Goal: Transaction & Acquisition: Purchase product/service

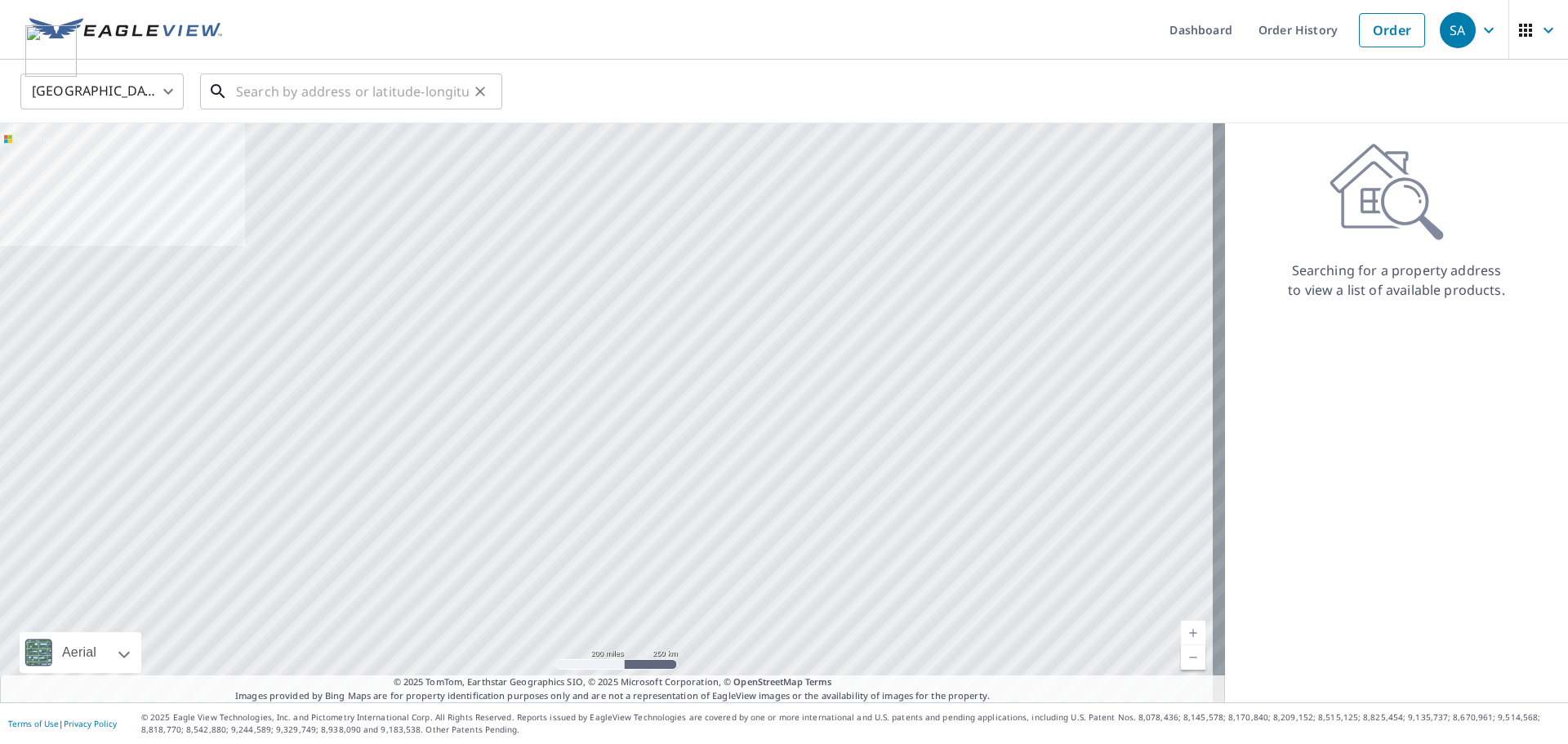
click at [332, 99] on input "text" at bounding box center [352, 91] width 232 height 46
paste input "[STREET_ADDRESS]"
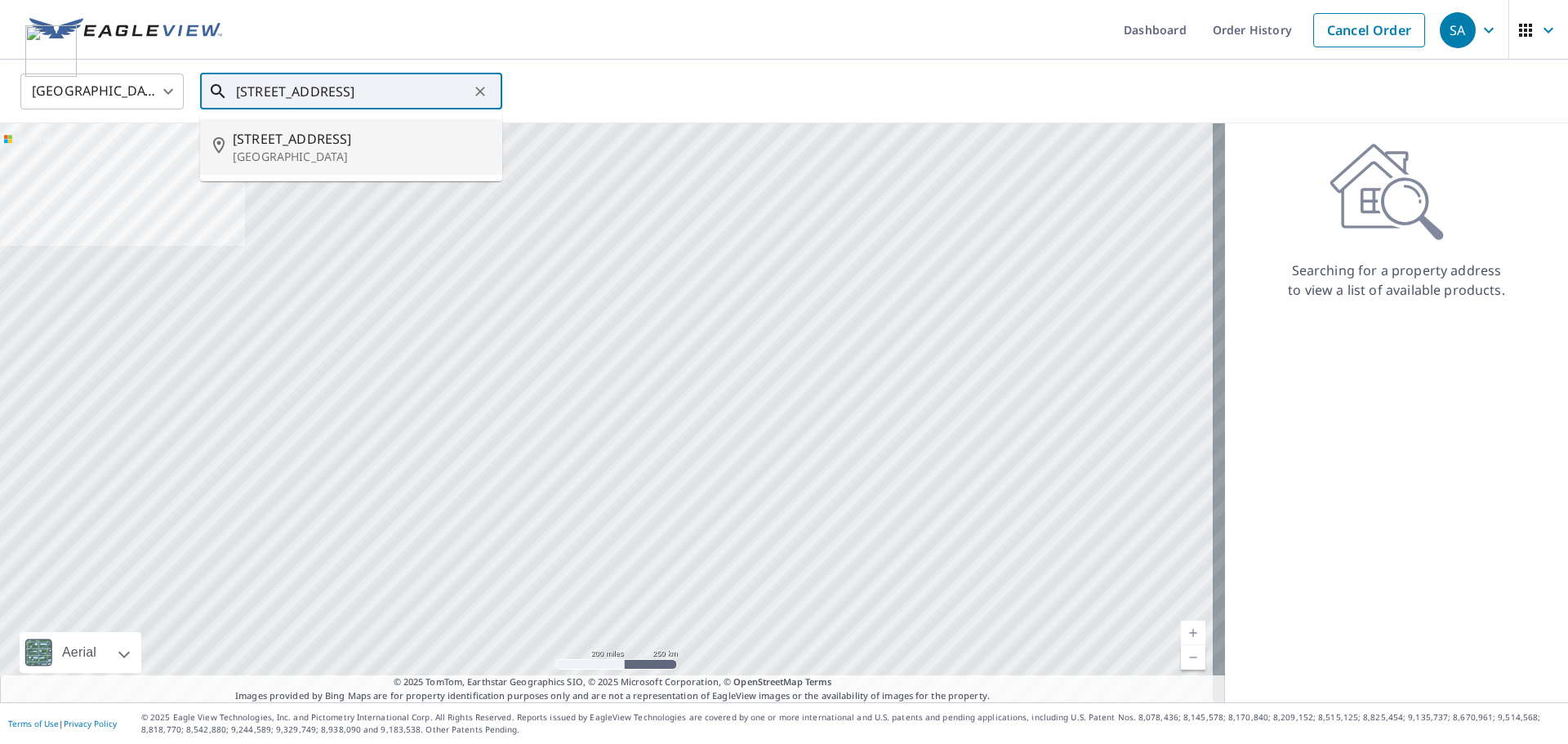
click at [320, 142] on span "[STREET_ADDRESS]" at bounding box center [360, 138] width 256 height 20
type input "[STREET_ADDRESS][PERSON_NAME]"
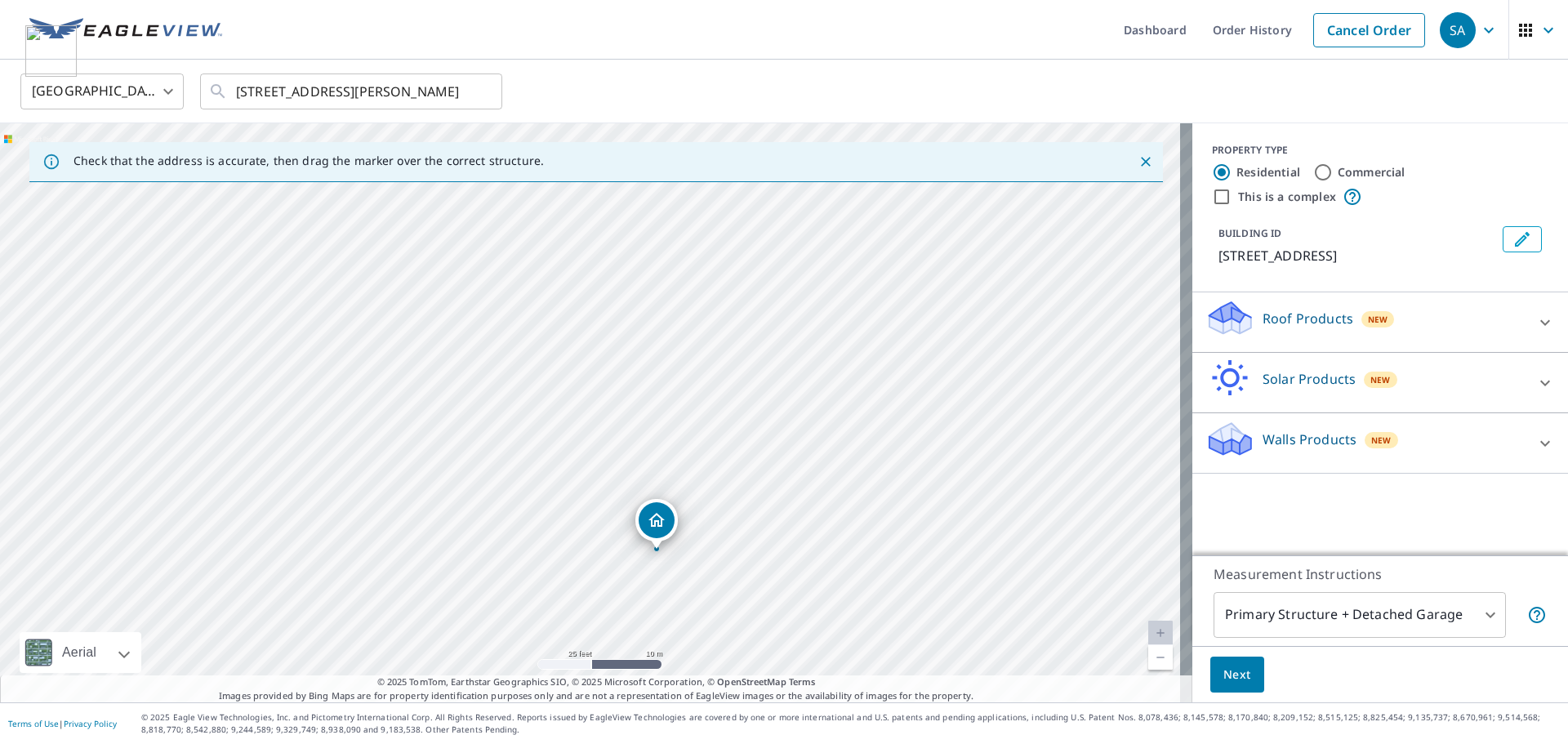
drag, startPoint x: 672, startPoint y: 347, endPoint x: 610, endPoint y: 592, distance: 252.7
click at [610, 592] on div "[STREET_ADDRESS][PERSON_NAME]" at bounding box center [596, 413] width 1192 height 579
drag, startPoint x: 651, startPoint y: 521, endPoint x: 642, endPoint y: 280, distance: 241.2
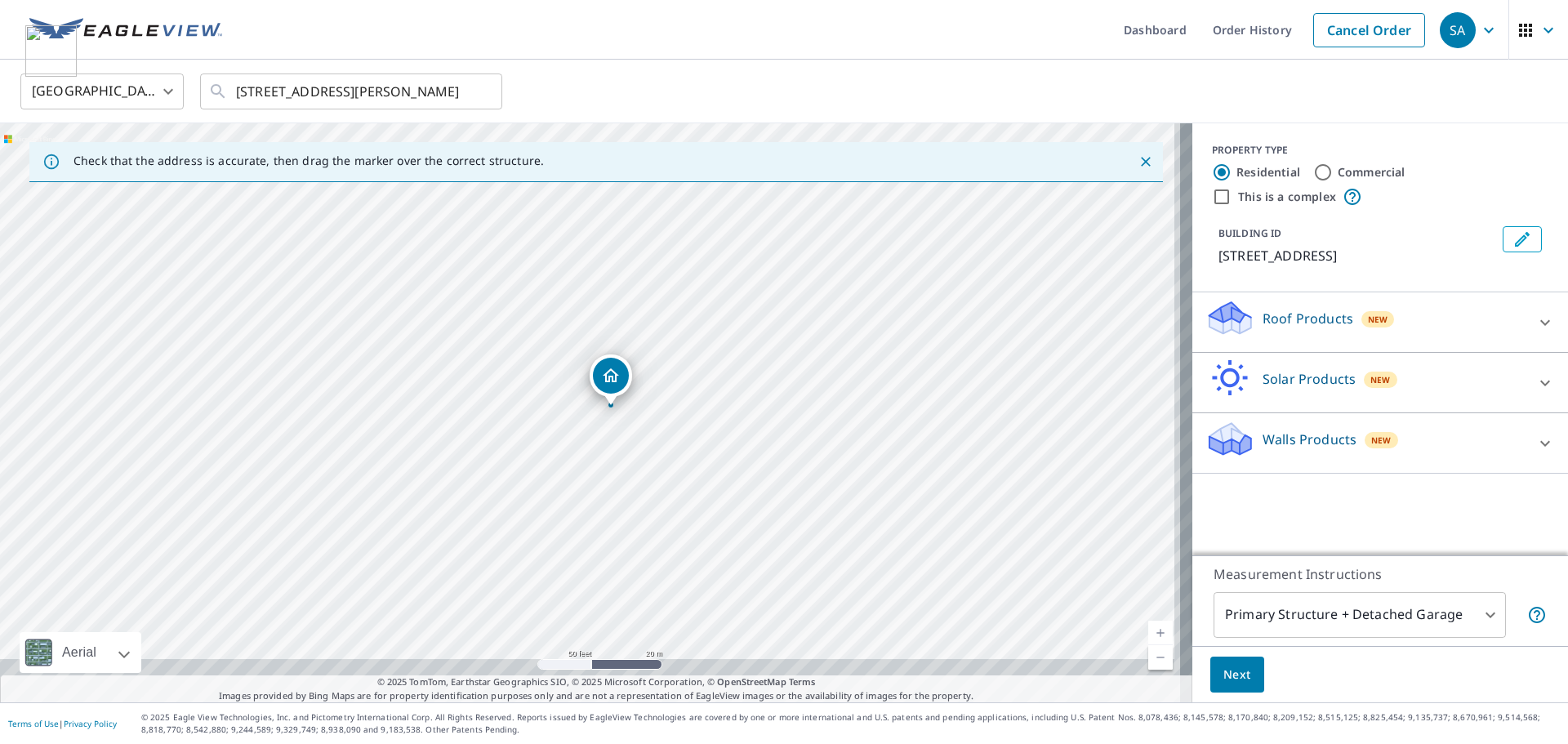
drag, startPoint x: 641, startPoint y: 548, endPoint x: 632, endPoint y: 482, distance: 66.6
click at [632, 482] on div "[STREET_ADDRESS][PERSON_NAME]" at bounding box center [596, 413] width 1192 height 579
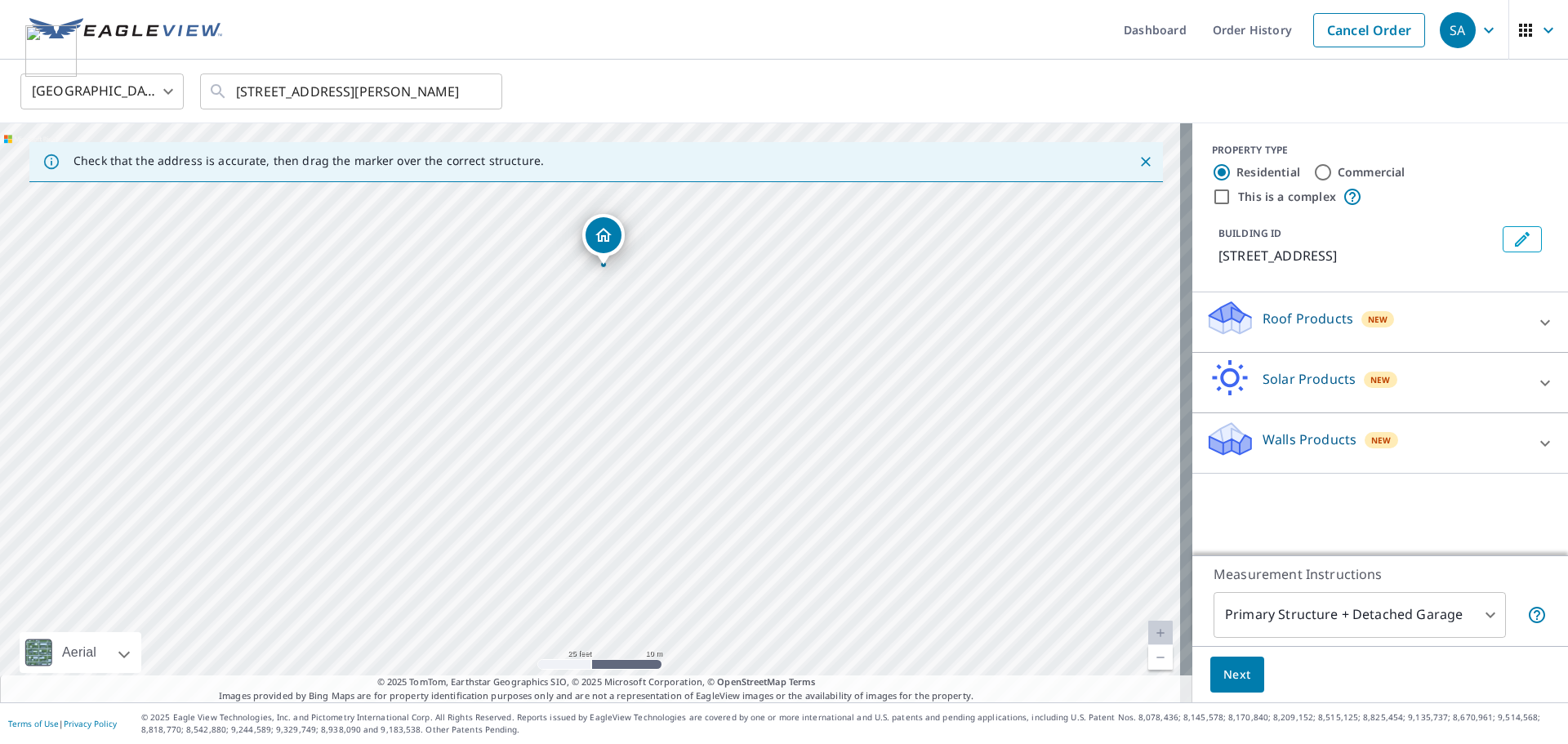
click at [1284, 621] on body "SA [GEOGRAPHIC_DATA] Dashboard Order History Cancel Order SA [GEOGRAPHIC_DATA] …" at bounding box center [784, 372] width 1568 height 744
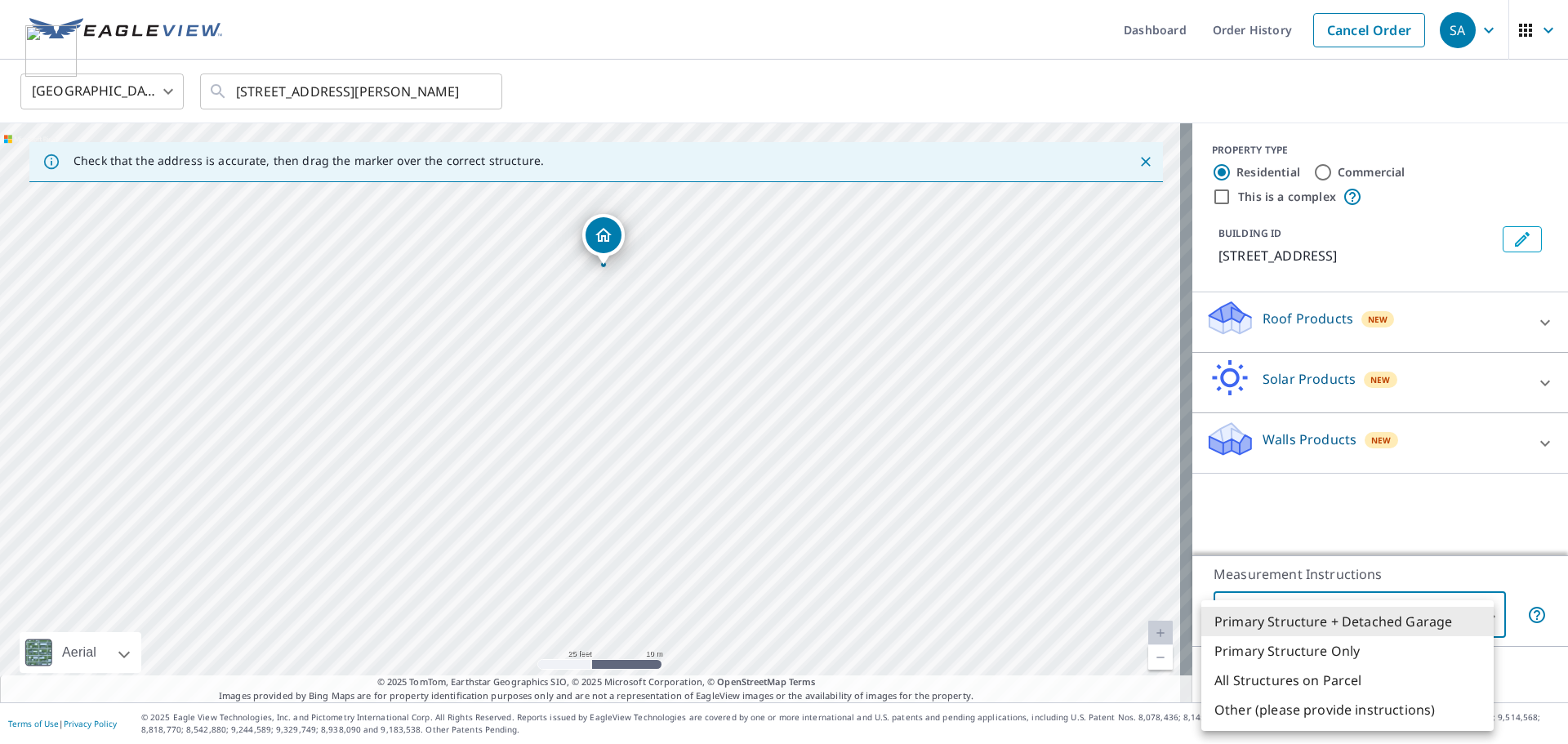
click at [1288, 682] on li "All Structures on Parcel" at bounding box center [1346, 680] width 292 height 29
type input "3"
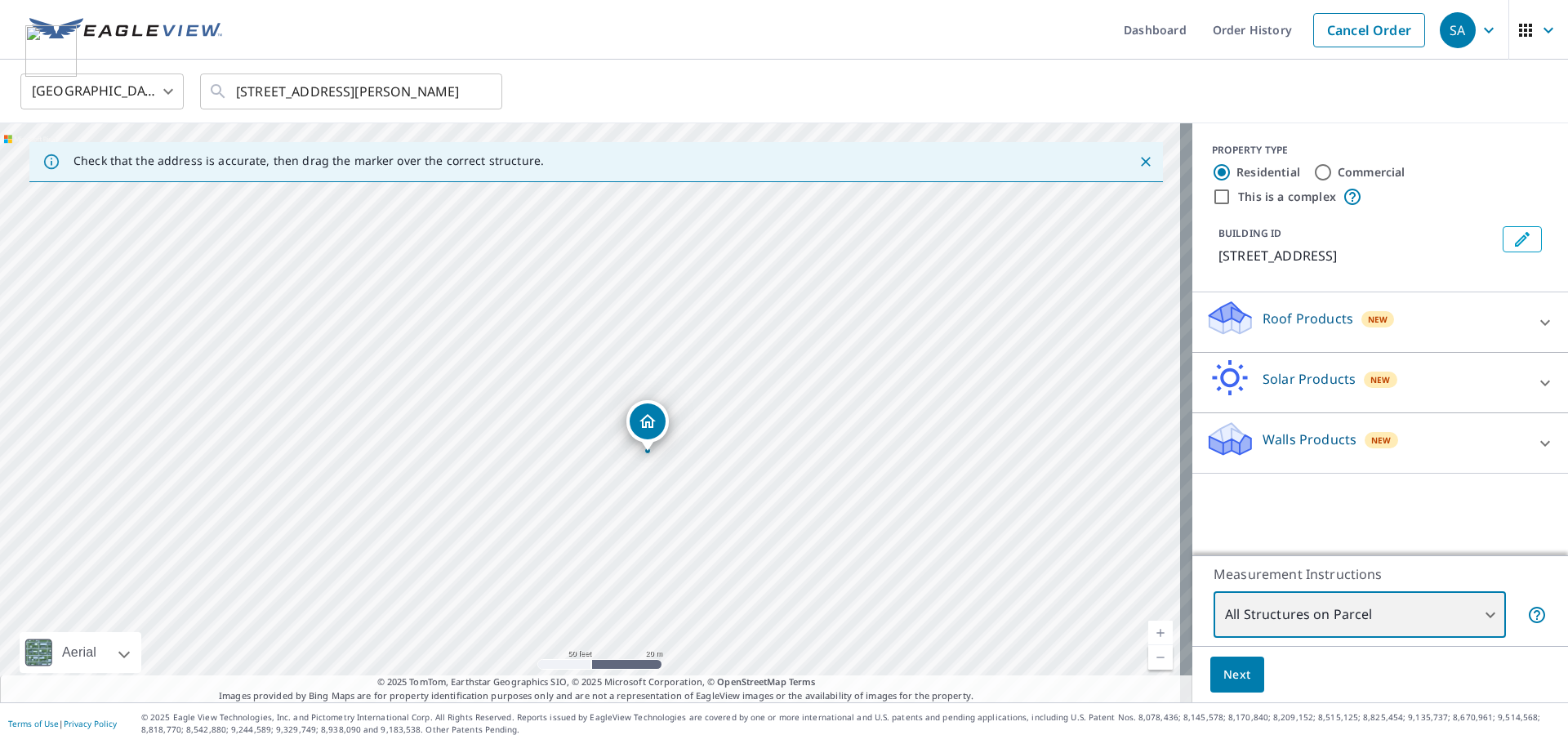
drag, startPoint x: 665, startPoint y: 524, endPoint x: 683, endPoint y: 451, distance: 75.2
click at [683, 451] on div "[STREET_ADDRESS][PERSON_NAME]" at bounding box center [596, 413] width 1192 height 579
click at [668, 493] on div "[STREET_ADDRESS][PERSON_NAME]" at bounding box center [596, 413] width 1192 height 579
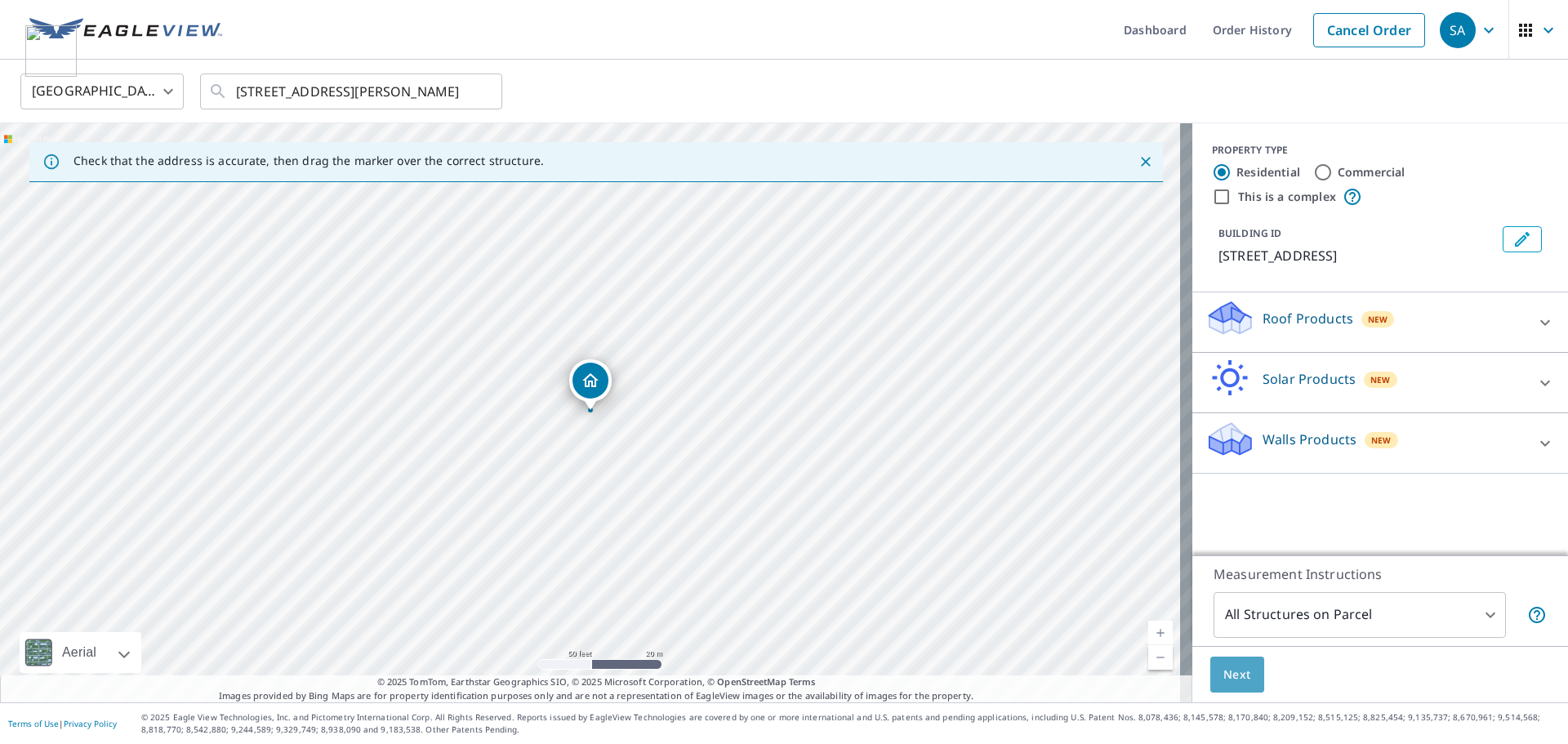
click at [1228, 676] on span "Next" at bounding box center [1237, 674] width 28 height 21
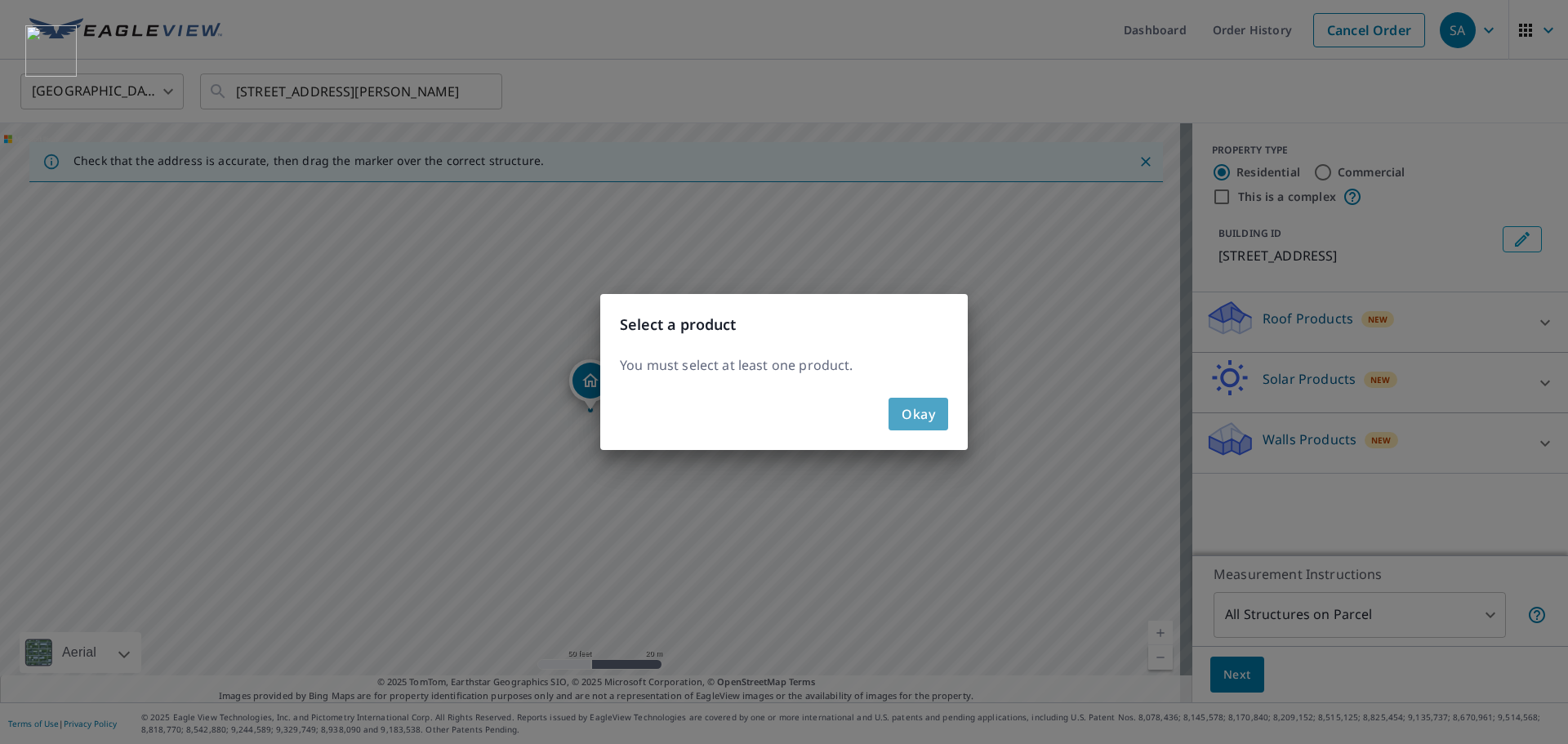
click at [922, 414] on span "Okay" at bounding box center [918, 414] width 33 height 23
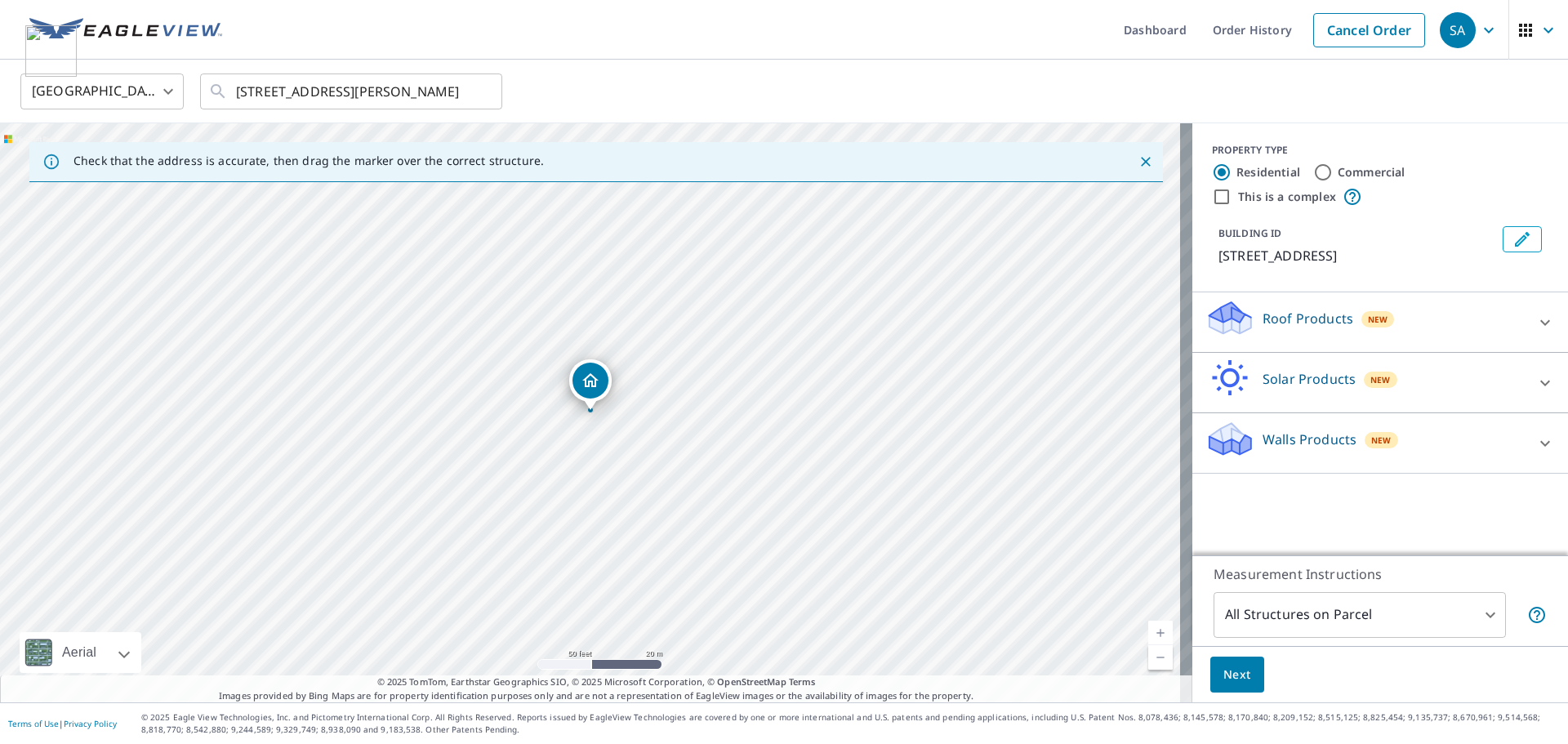
click at [1281, 320] on p "Roof Products" at bounding box center [1307, 318] width 90 height 20
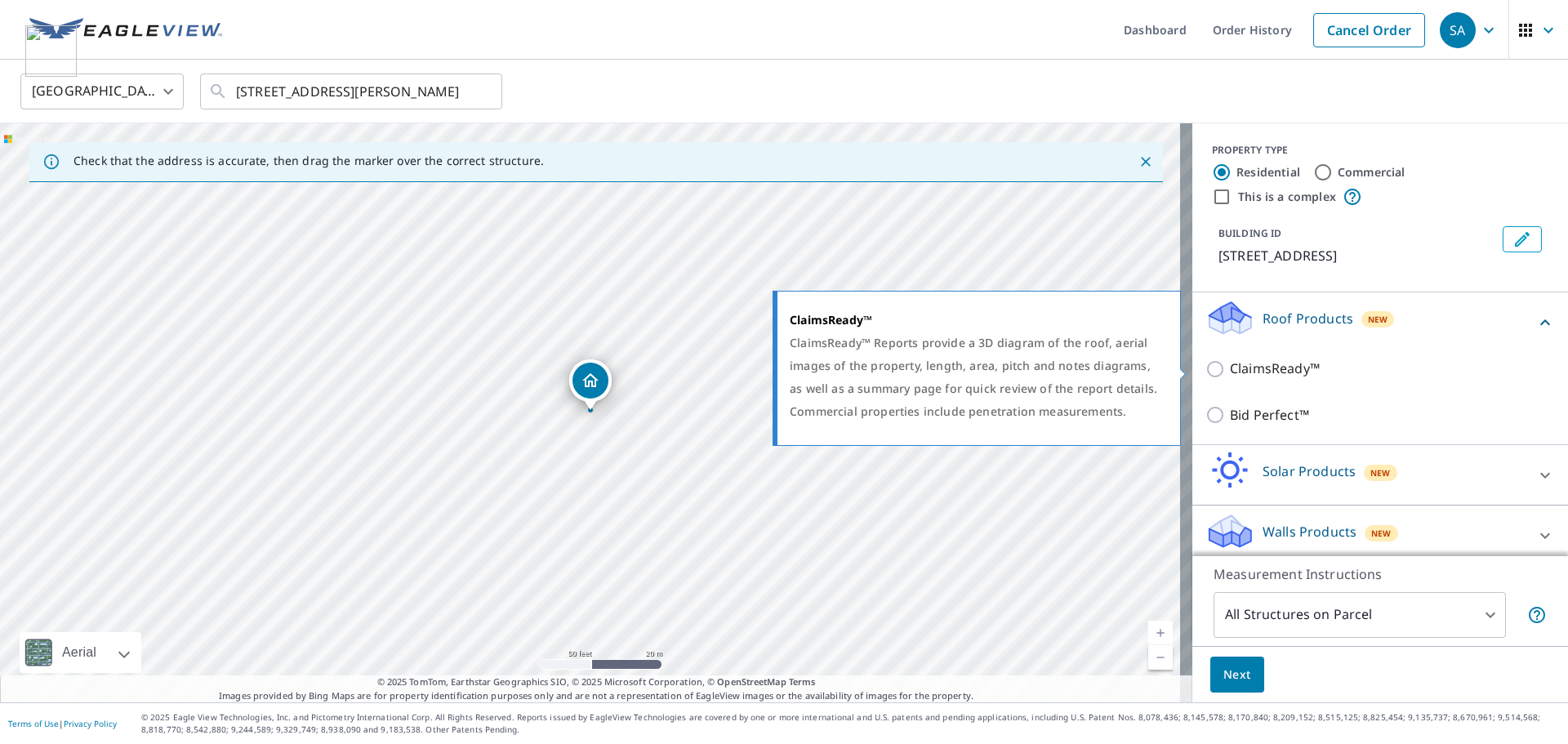
click at [1257, 365] on p "ClaimsReady™" at bounding box center [1274, 368] width 90 height 21
click at [1229, 365] on input "ClaimsReady™" at bounding box center [1217, 369] width 24 height 20
checkbox input "true"
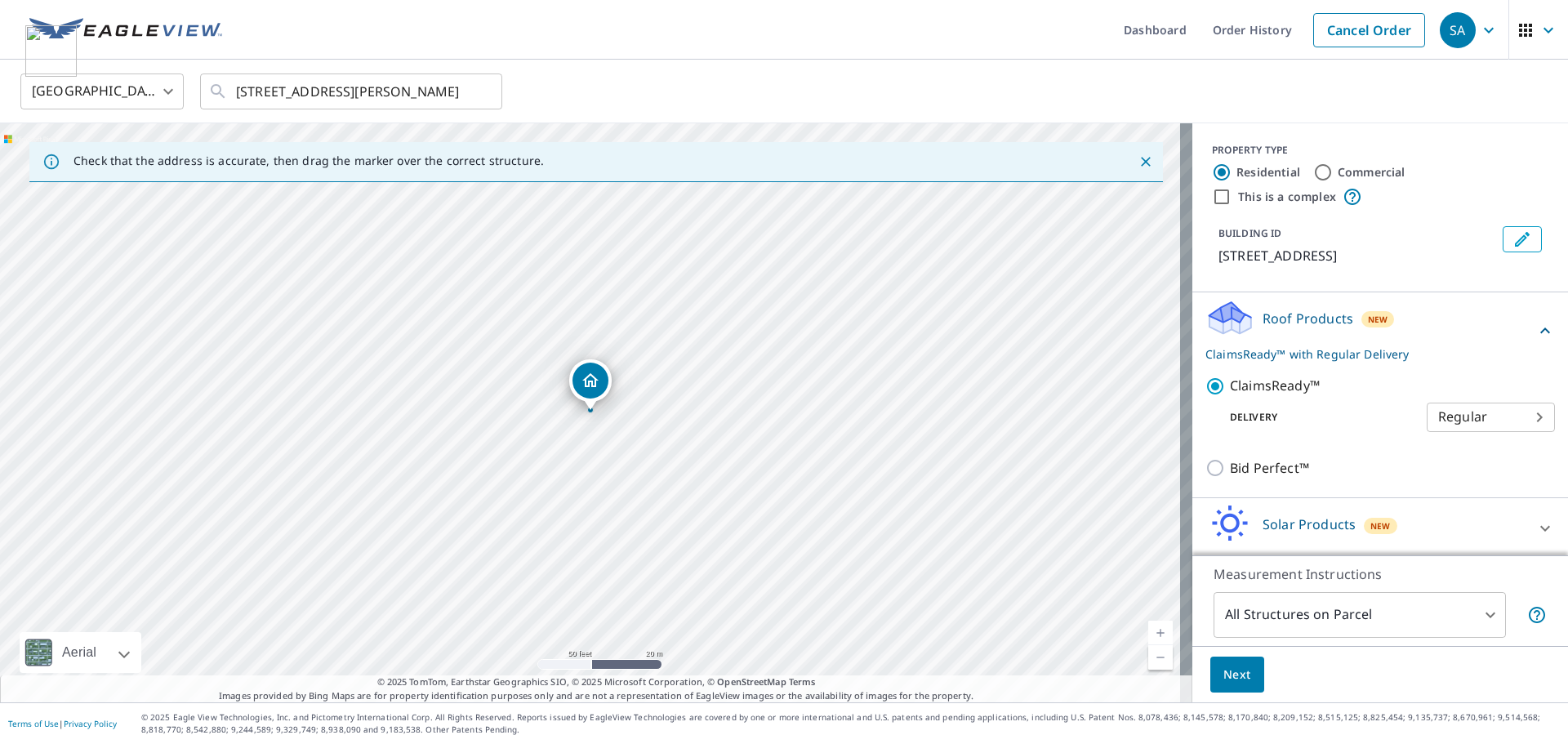
click at [1437, 419] on body "SA [GEOGRAPHIC_DATA] Dashboard Order History Cancel Order SA [GEOGRAPHIC_DATA] …" at bounding box center [784, 372] width 1568 height 744
click at [1437, 419] on li "Regular" at bounding box center [1465, 417] width 128 height 29
click at [1227, 669] on span "Next" at bounding box center [1237, 674] width 28 height 21
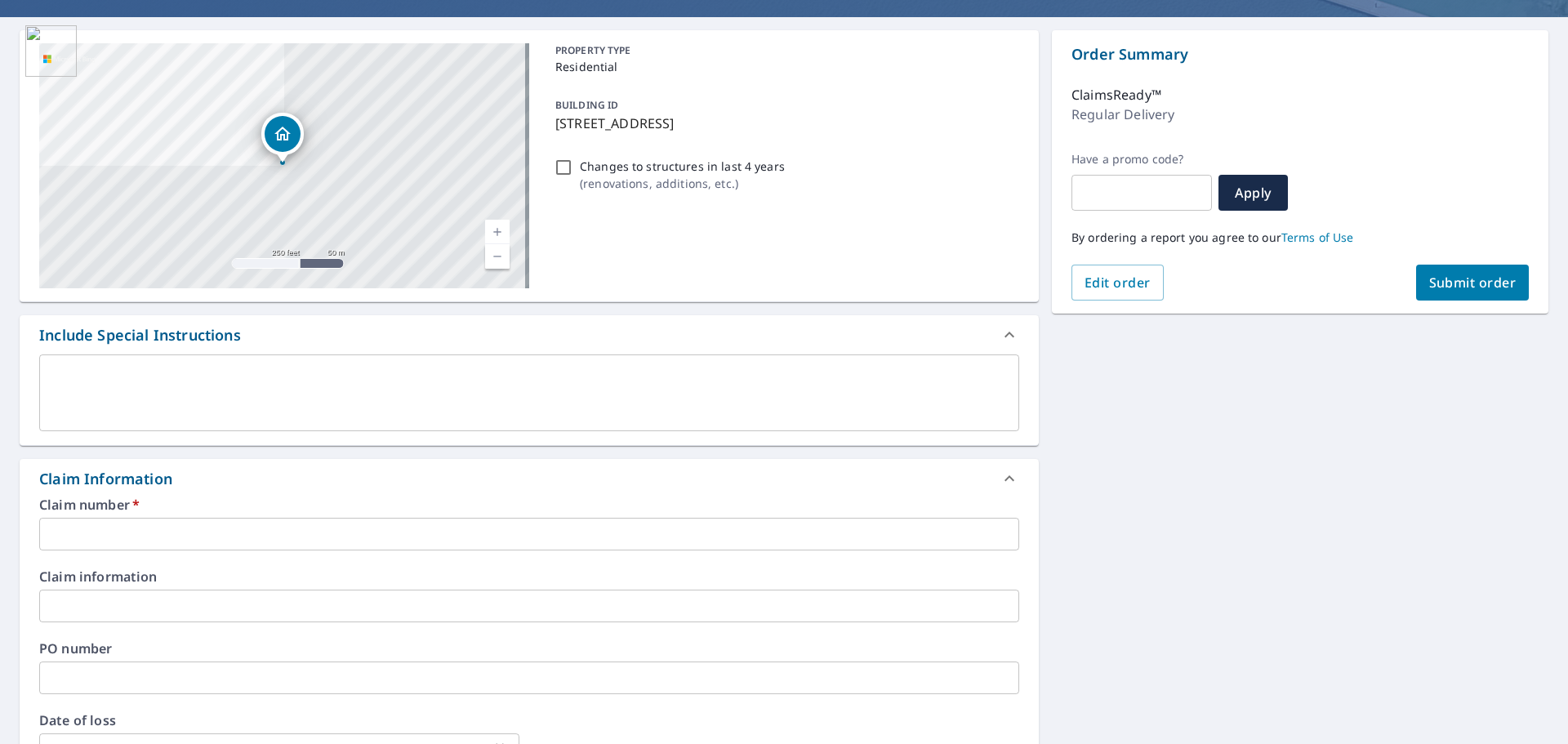
scroll to position [163, 0]
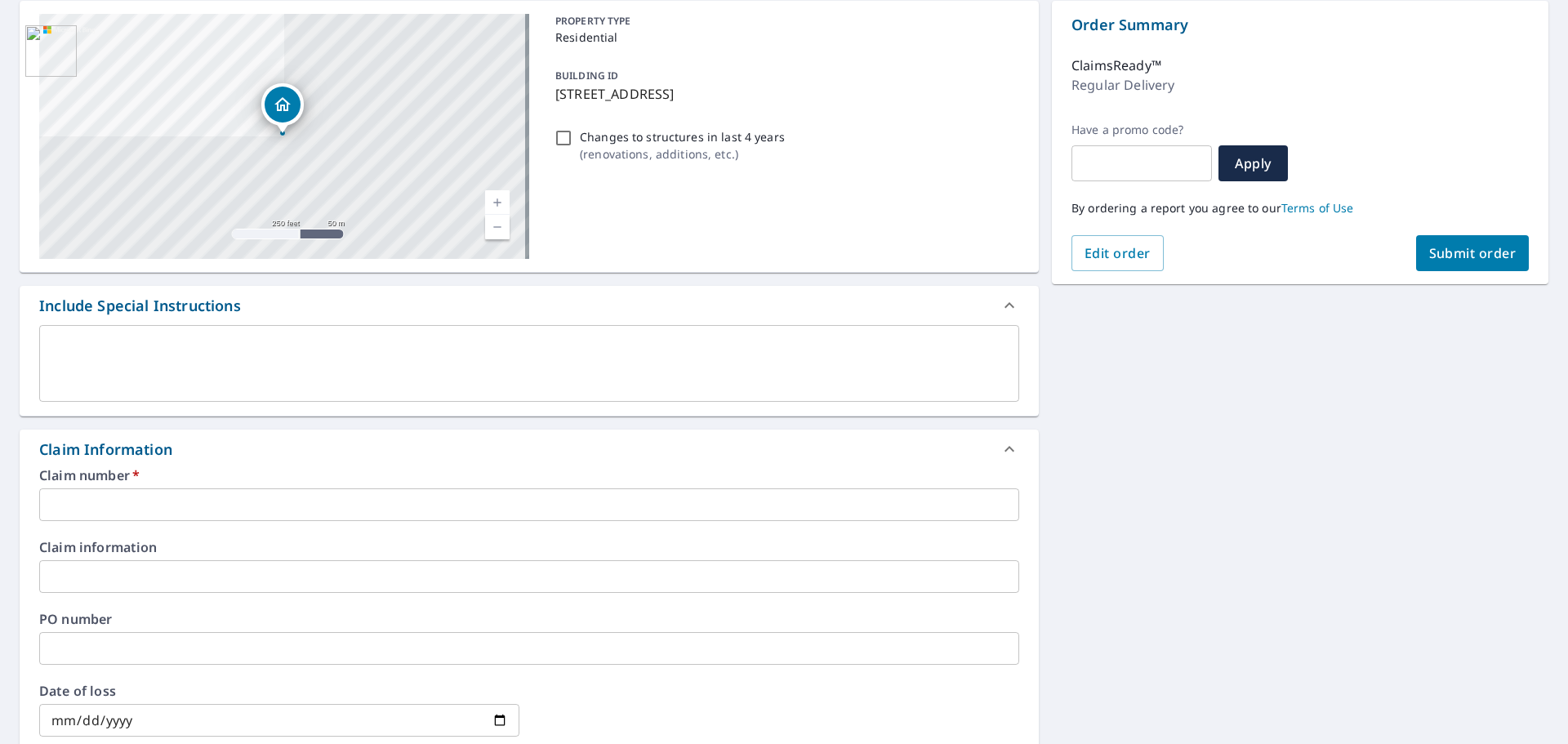
click at [292, 514] on input "text" at bounding box center [529, 504] width 980 height 33
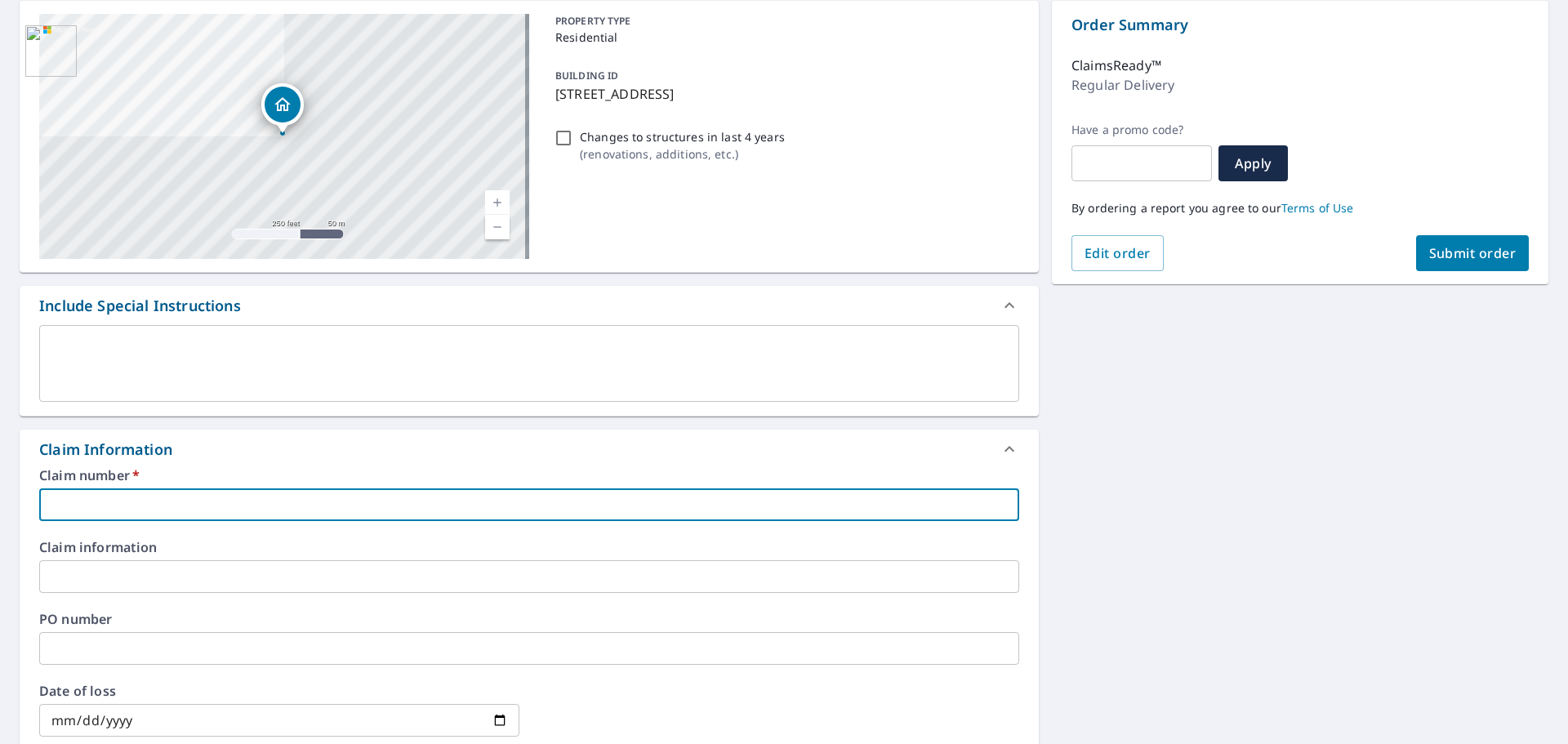
paste input "[PHONE_NUMBER]"
type input "[PHONE_NUMBER]"
click at [175, 571] on input "text" at bounding box center [529, 576] width 980 height 33
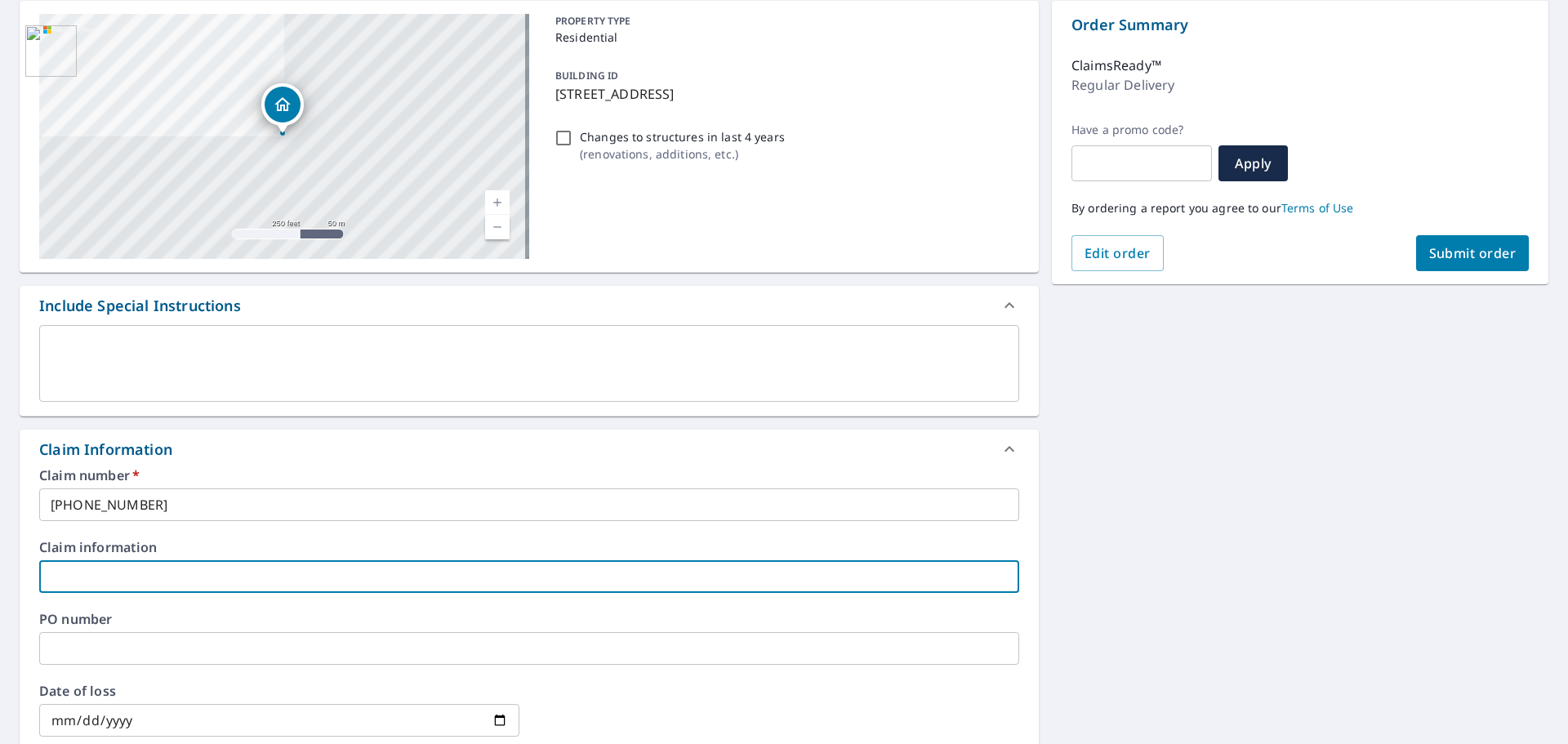
type input "Hail"
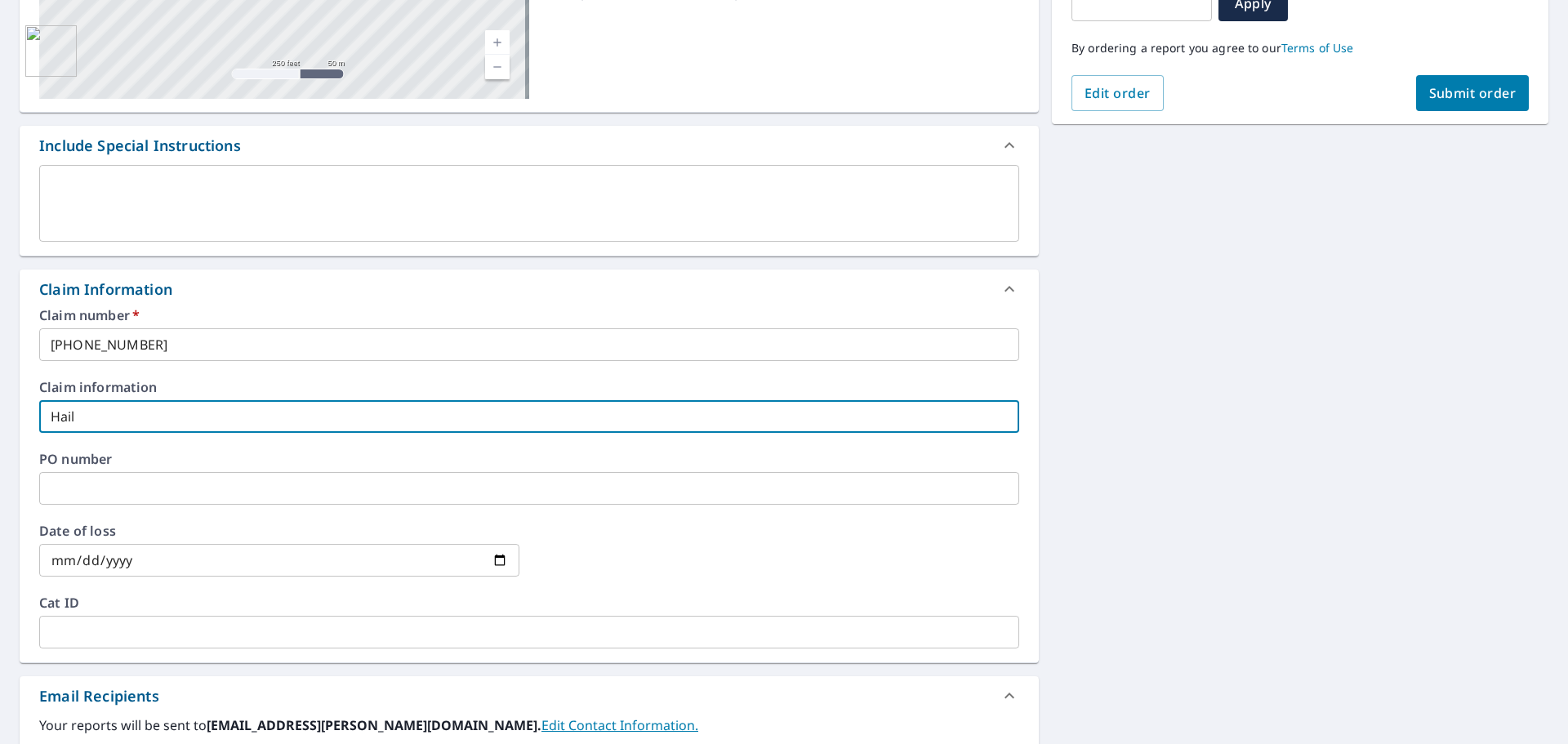
scroll to position [327, 0]
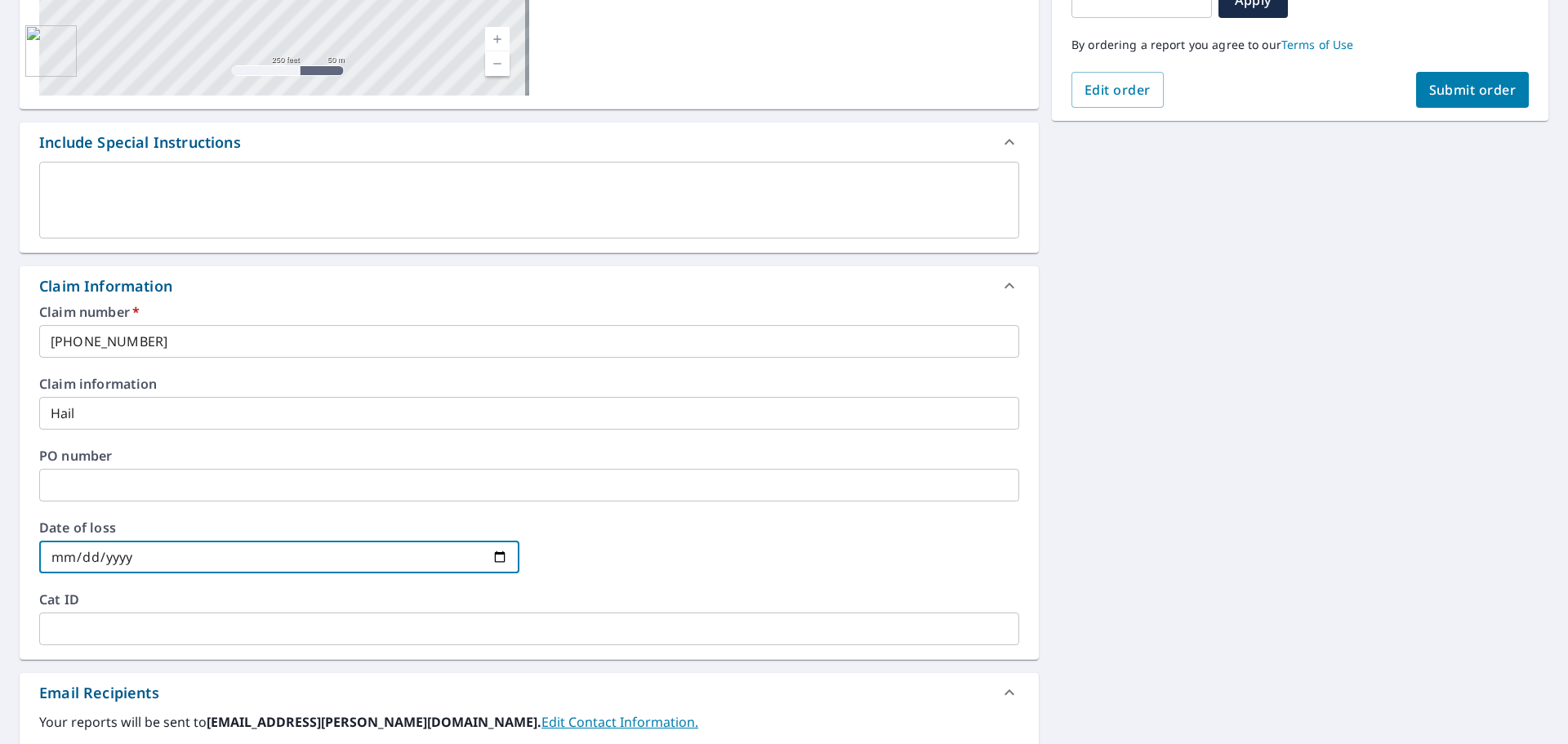
click at [495, 558] on input "date" at bounding box center [279, 556] width 480 height 33
type input "[DATE]"
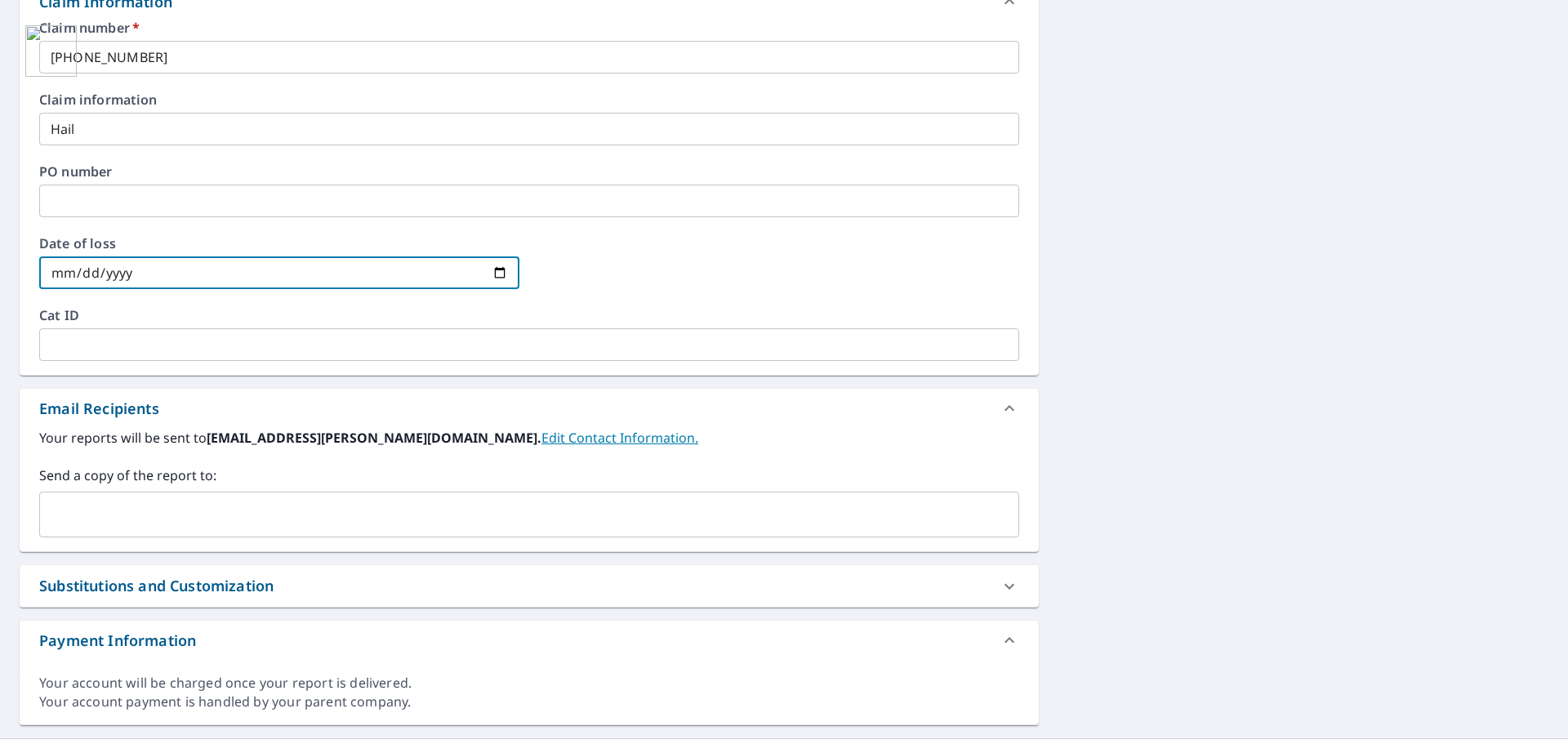
scroll to position [647, 0]
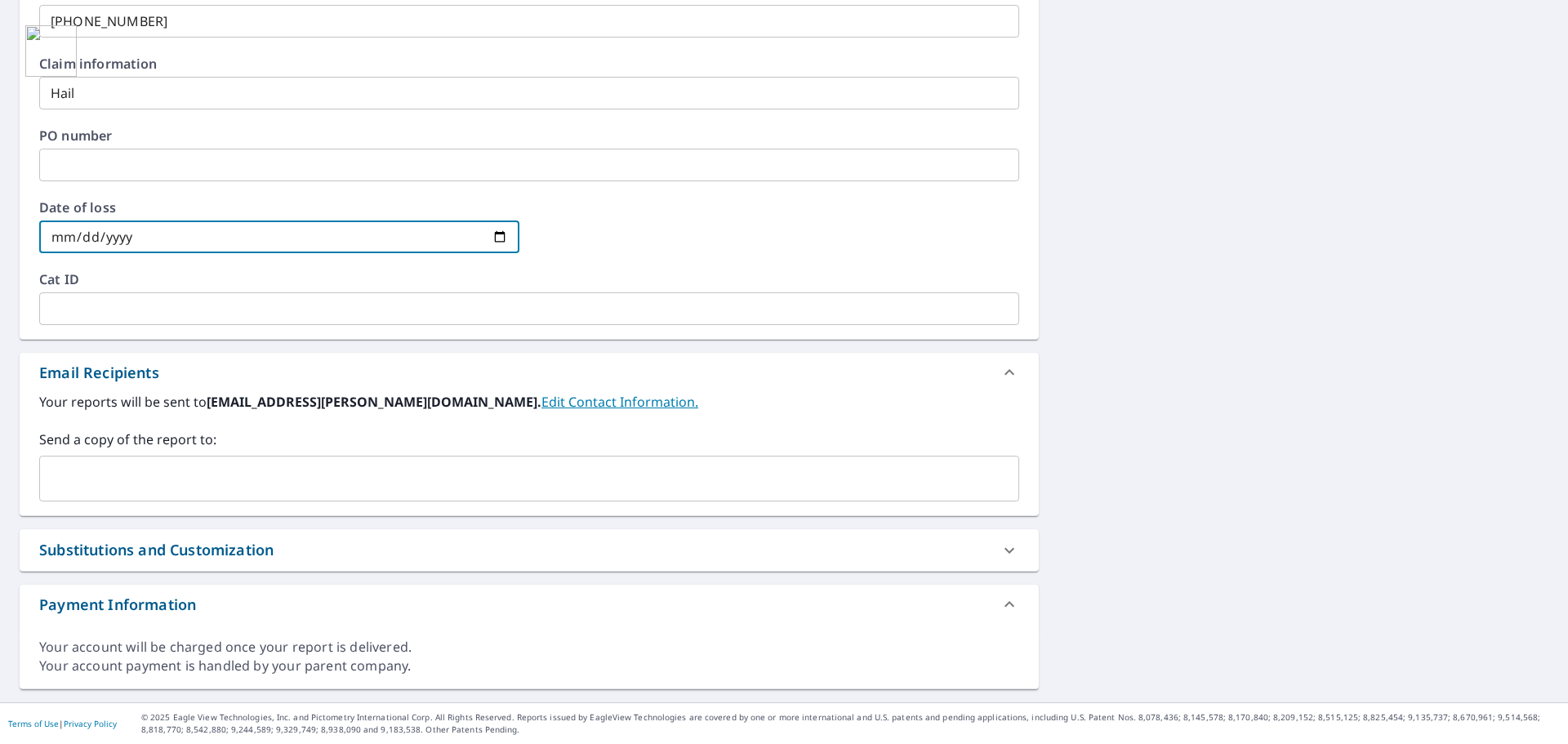
click at [303, 481] on input "text" at bounding box center [516, 478] width 941 height 31
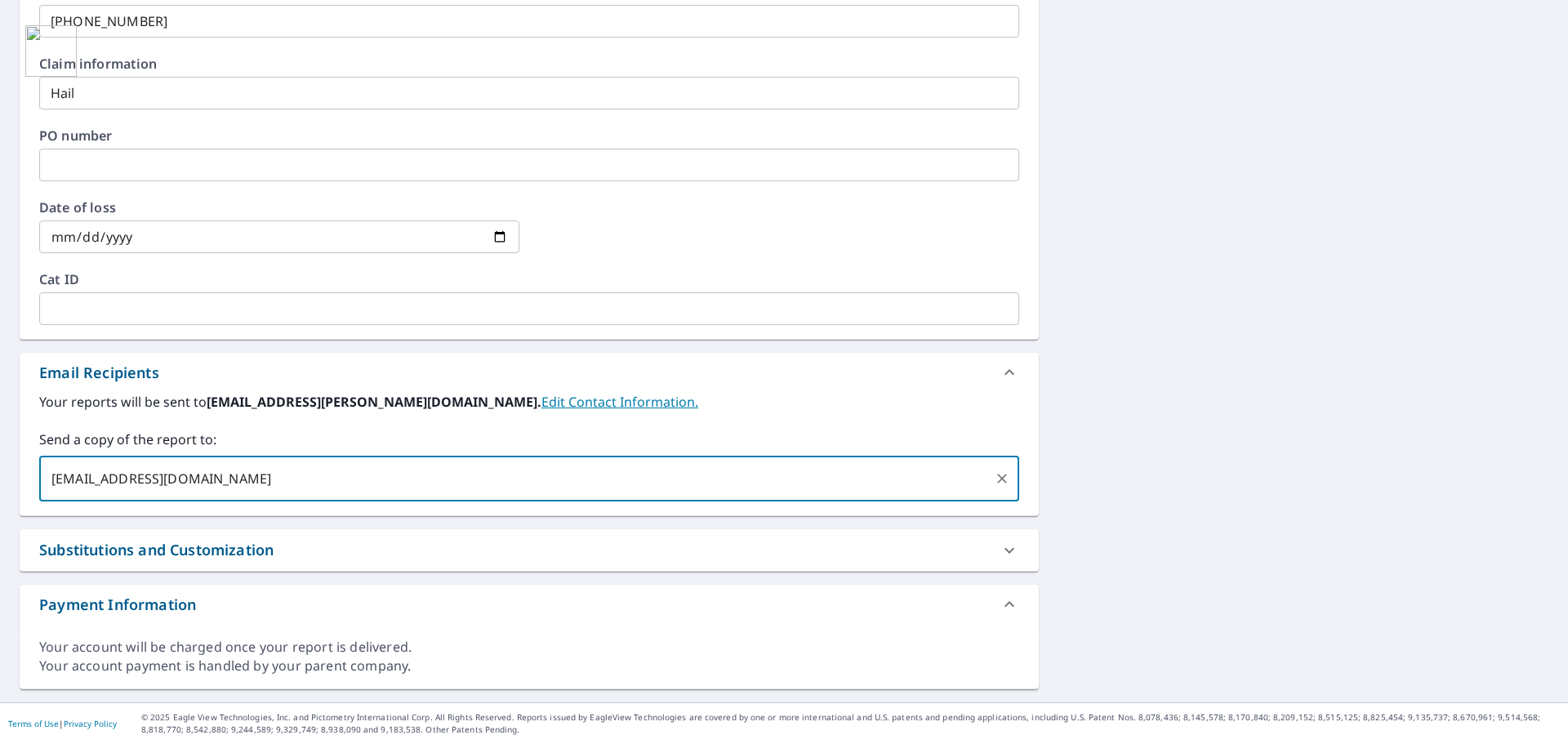
type input "[EMAIL_ADDRESS][DOMAIN_NAME]"
click at [1150, 503] on div "[STREET_ADDRESS][PERSON_NAME] A standard road map Aerial A detailed look from a…" at bounding box center [784, 103] width 1568 height 1198
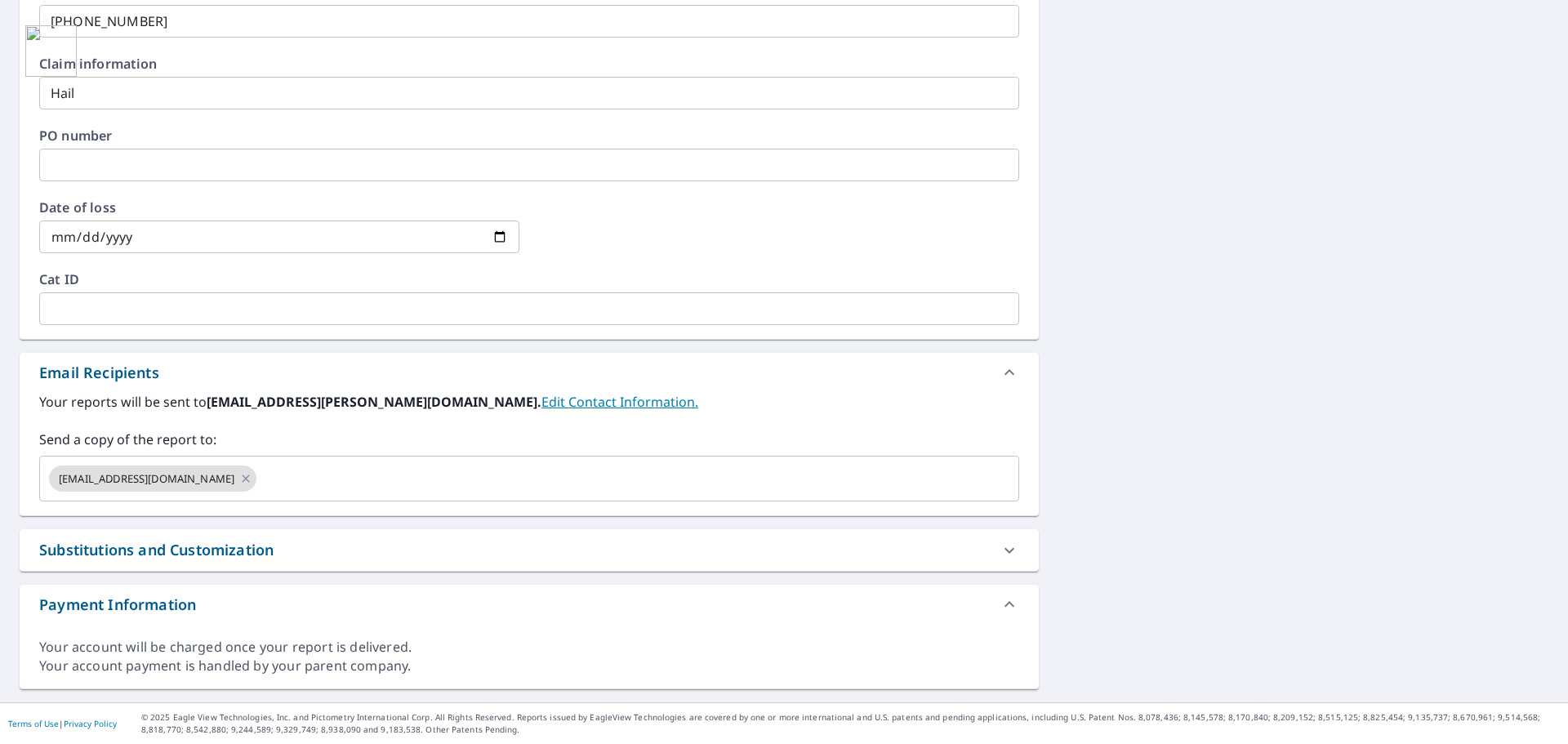
scroll to position [0, 0]
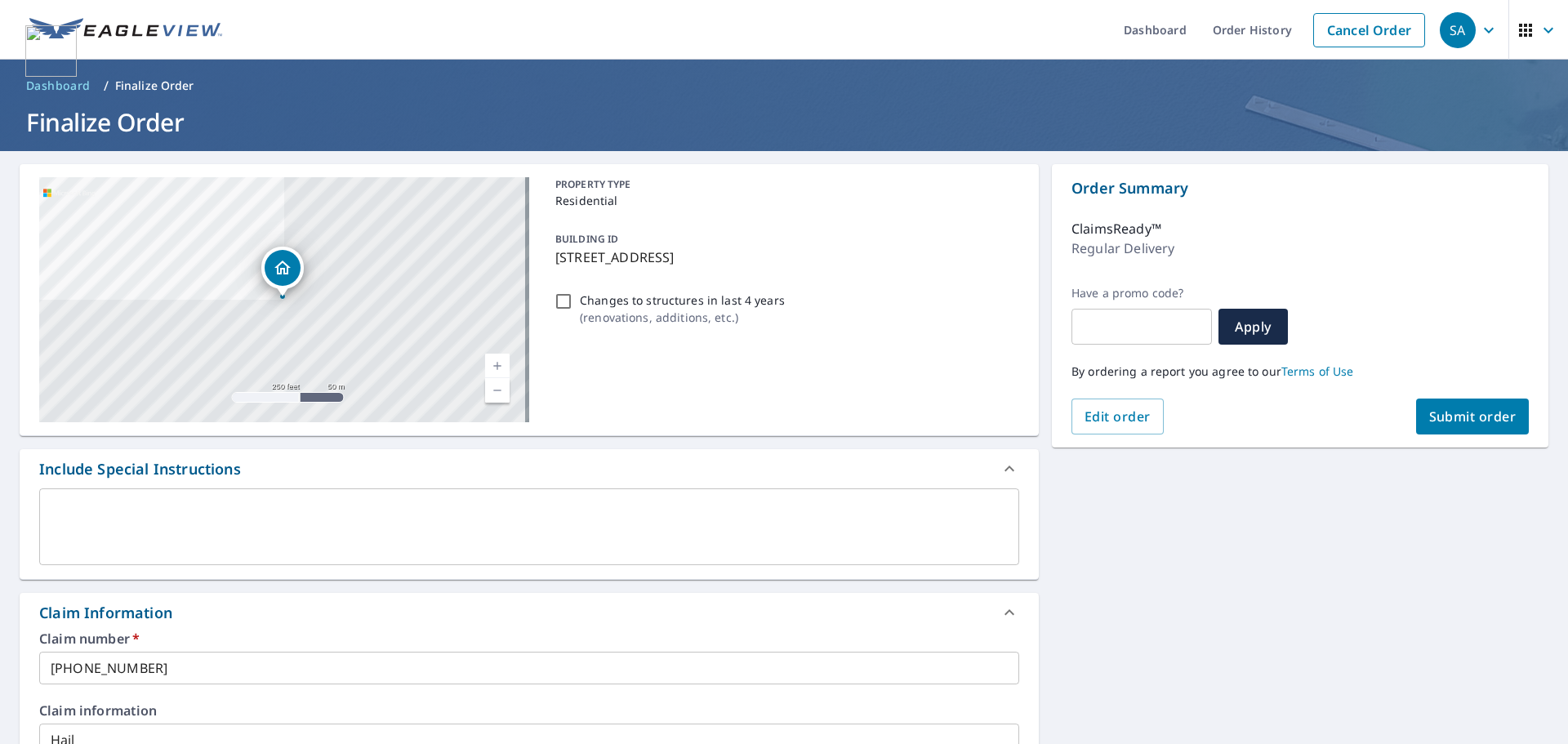
click at [1467, 422] on span "Submit order" at bounding box center [1472, 416] width 88 height 18
